Goal: Transaction & Acquisition: Purchase product/service

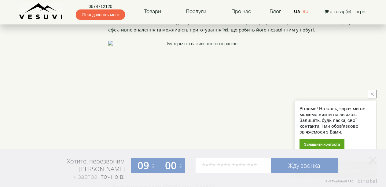
scroll to position [942, 0]
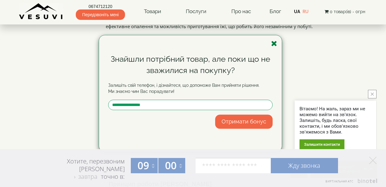
click at [274, 44] on icon "button" at bounding box center [274, 44] width 6 height 8
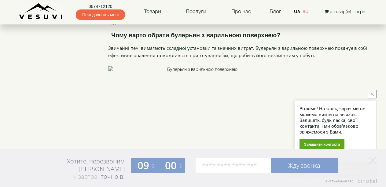
scroll to position [906, 0]
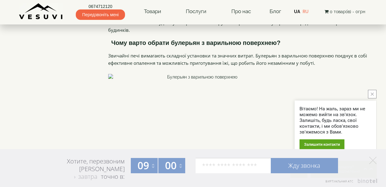
click at [241, 78] on img at bounding box center [200, 143] width 184 height 138
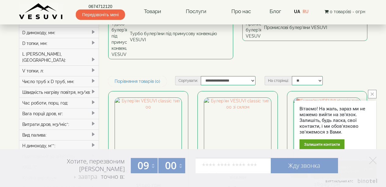
scroll to position [110, 0]
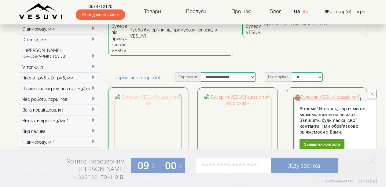
click at [147, 94] on img at bounding box center [148, 127] width 67 height 67
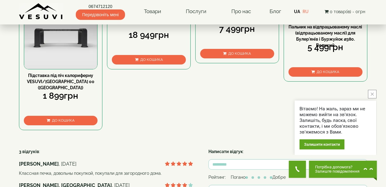
scroll to position [330, 0]
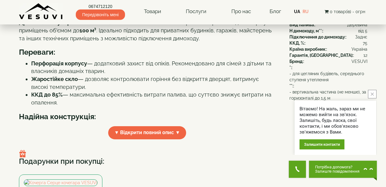
scroll to position [184, 0]
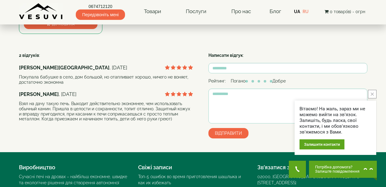
scroll to position [530, 0]
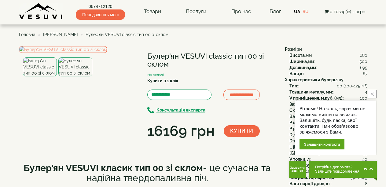
click at [371, 94] on button "close button" at bounding box center [372, 94] width 9 height 9
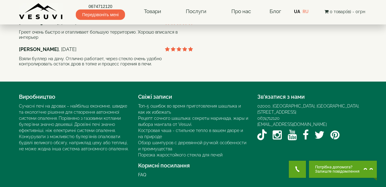
scroll to position [625, 0]
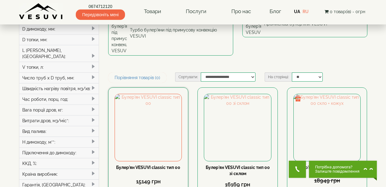
click at [136, 165] on div "Булер'ян VESUVI classic тип 00 15149 грн До кошика" at bounding box center [148, 184] width 67 height 38
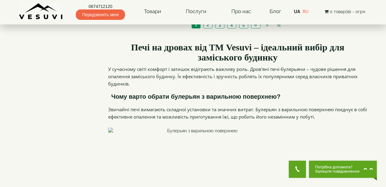
scroll to position [856, 0]
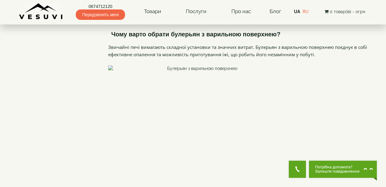
scroll to position [918, 0]
